Goal: Task Accomplishment & Management: Manage account settings

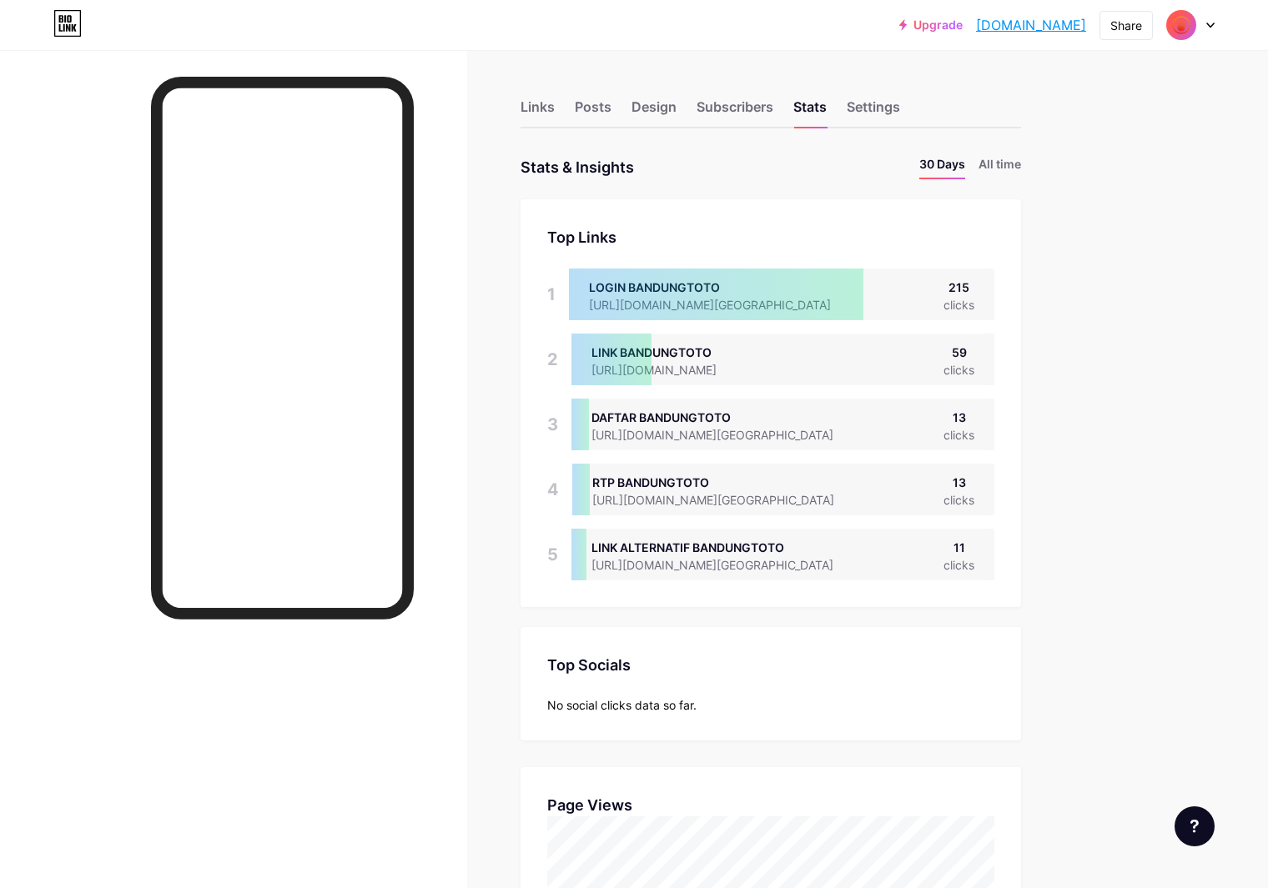
scroll to position [888, 1268]
click at [677, 111] on div "Design" at bounding box center [653, 112] width 45 height 30
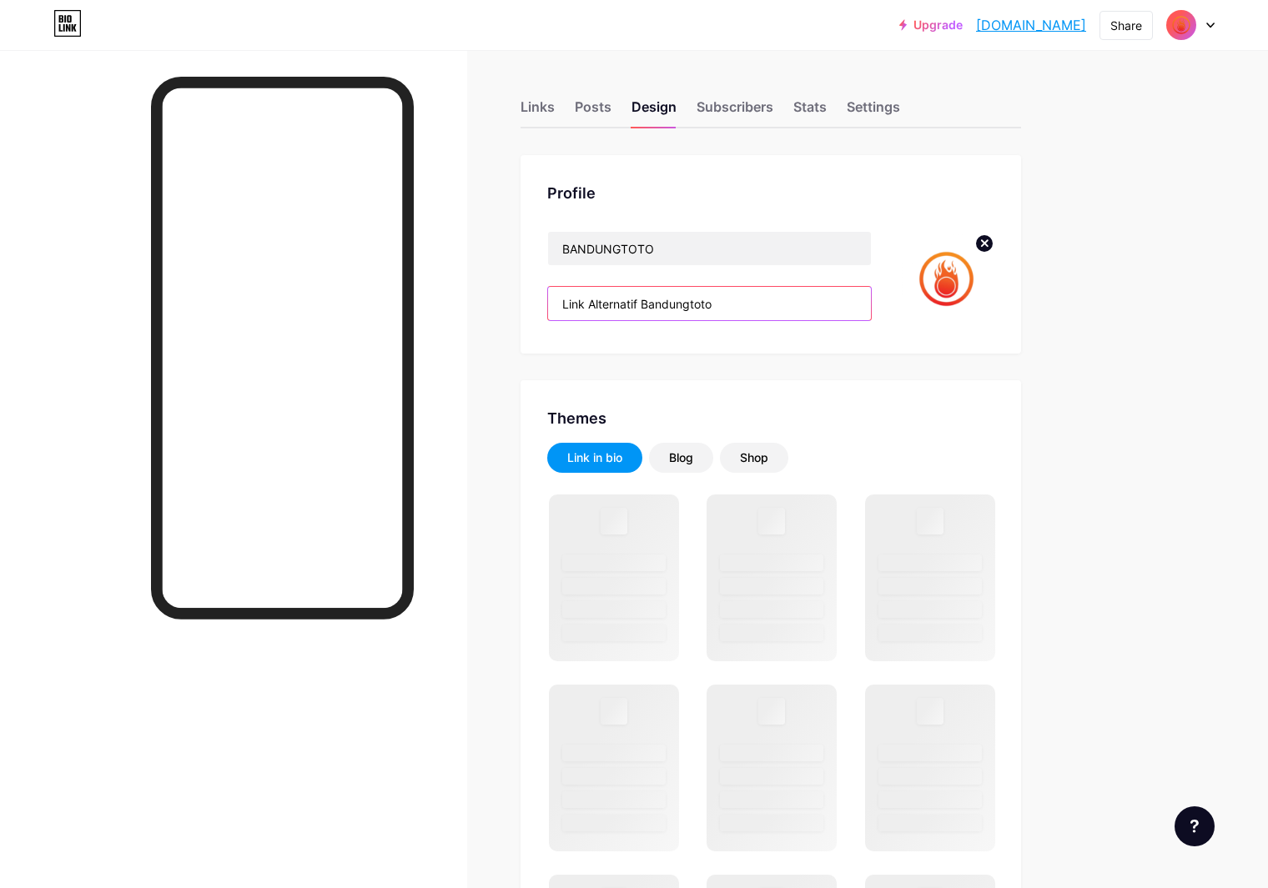
click at [806, 303] on input "Link Alternatif Bandungtoto" at bounding box center [709, 303] width 323 height 33
paste input "agi nyari tempat gacor? BandungToto jawabannya! Daftar & login lewat link resmi…"
type input "Lagi nyari tempat gacor? BandungToto jawabannya! Daftar & login lewat link resm…"
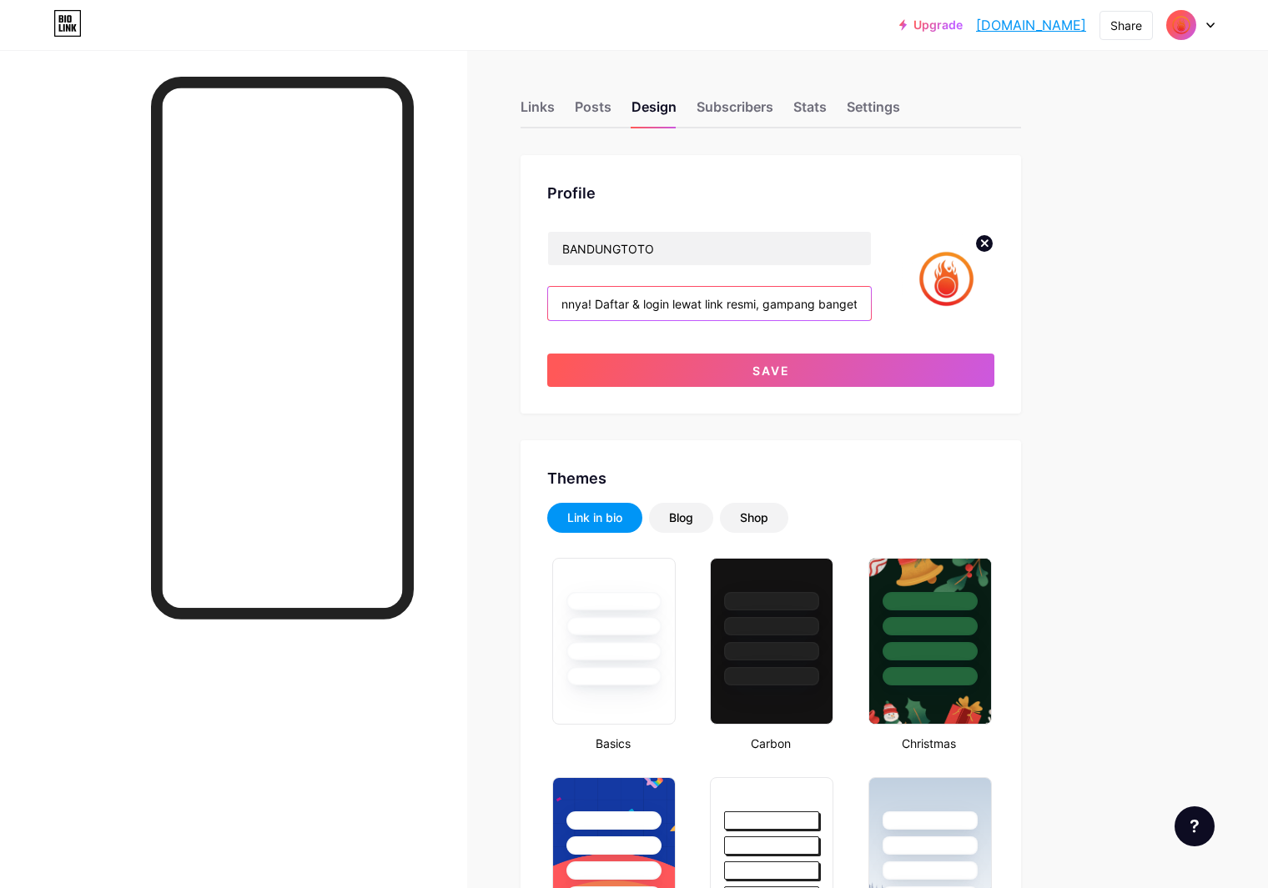
type input "#ffc800"
drag, startPoint x: 696, startPoint y: 303, endPoint x: 729, endPoint y: 318, distance: 36.6
click at [699, 304] on input "Lagi nyari tempat gacor? BandungToto jawabannya! Daftar & login lewat link resm…" at bounding box center [709, 303] width 323 height 33
click at [766, 302] on input "Lagi nyari tempat gacor? BandungToto jawabannya! Daftar & login lewat link resm…" at bounding box center [709, 303] width 323 height 33
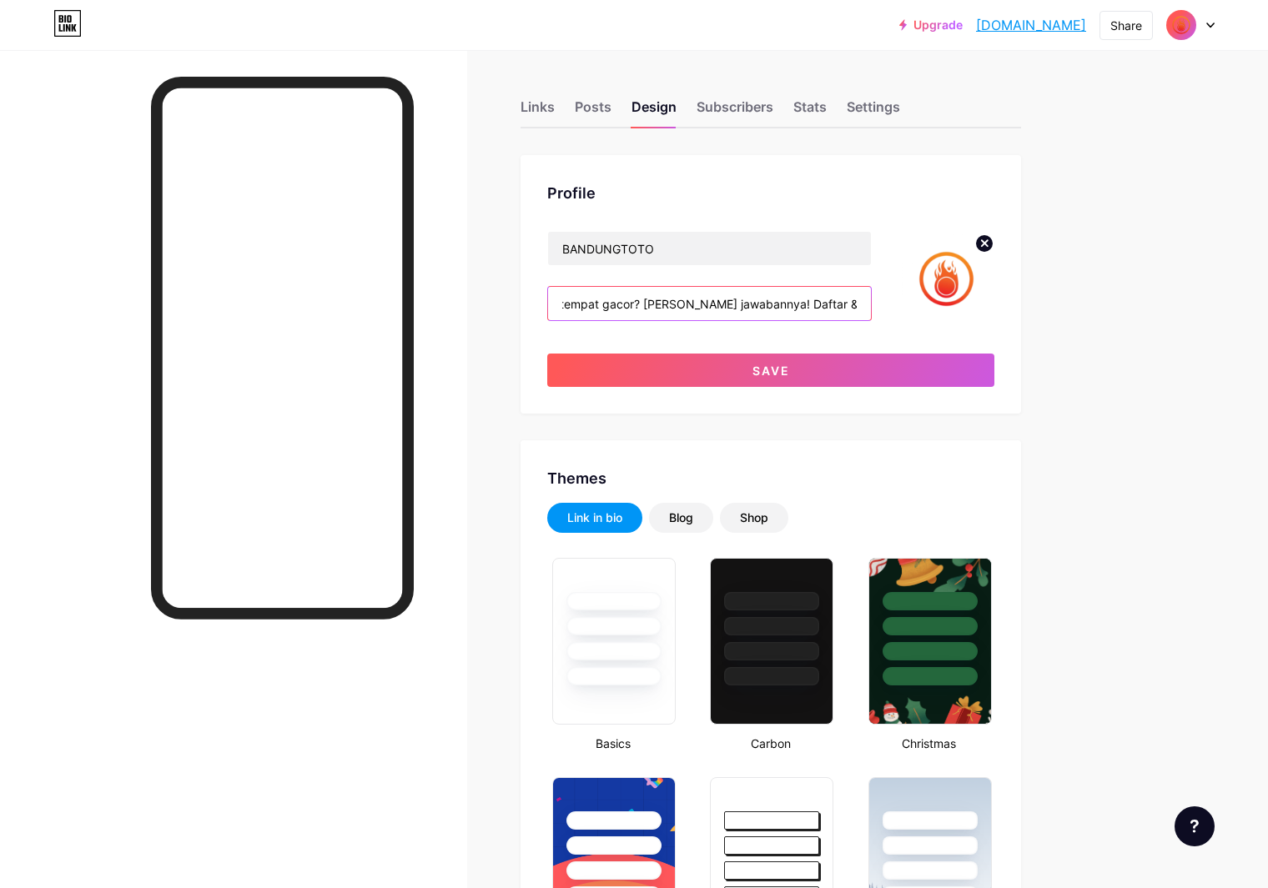
type input "Lagi nyari tempat gacor? Bandungtoto jawabannya! Daftar & login lewat link resm…"
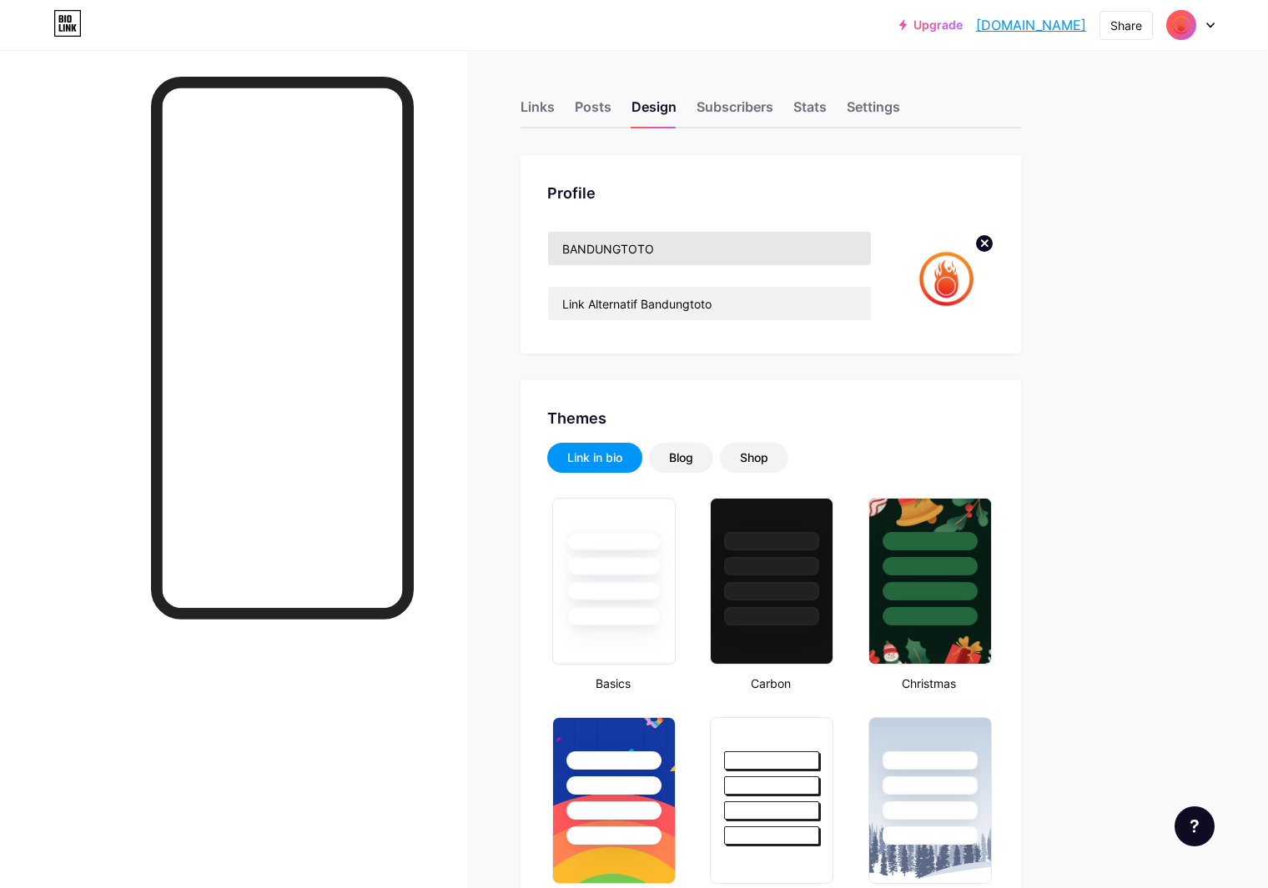
type input "#ffc800"
